Goal: Information Seeking & Learning: Learn about a topic

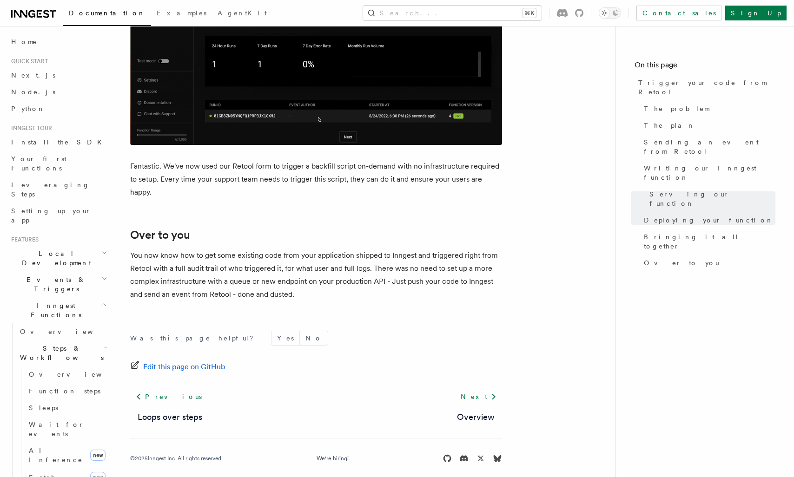
scroll to position [3028, 0]
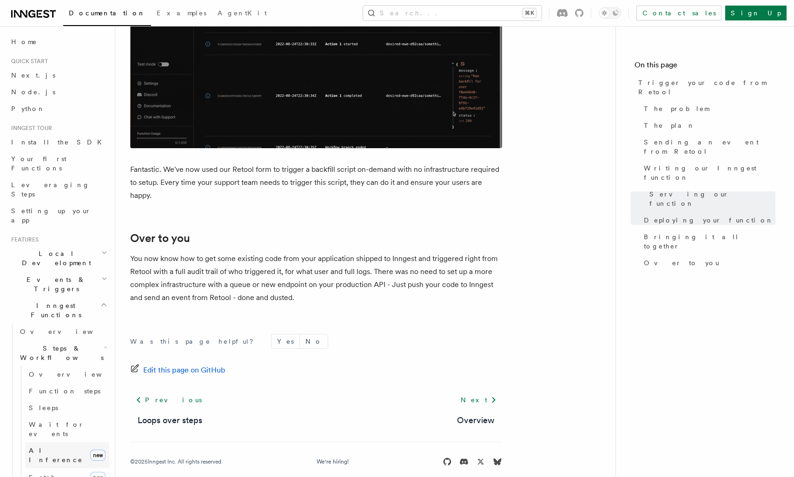
click at [67, 443] on link "AI Inference new" at bounding box center [67, 456] width 84 height 26
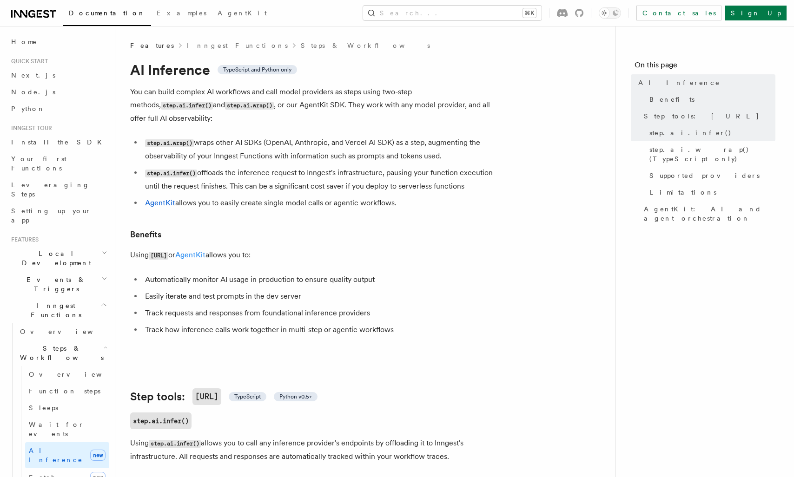
click at [205, 251] on link "AgentKit" at bounding box center [190, 255] width 30 height 9
